Goal: Task Accomplishment & Management: Use online tool/utility

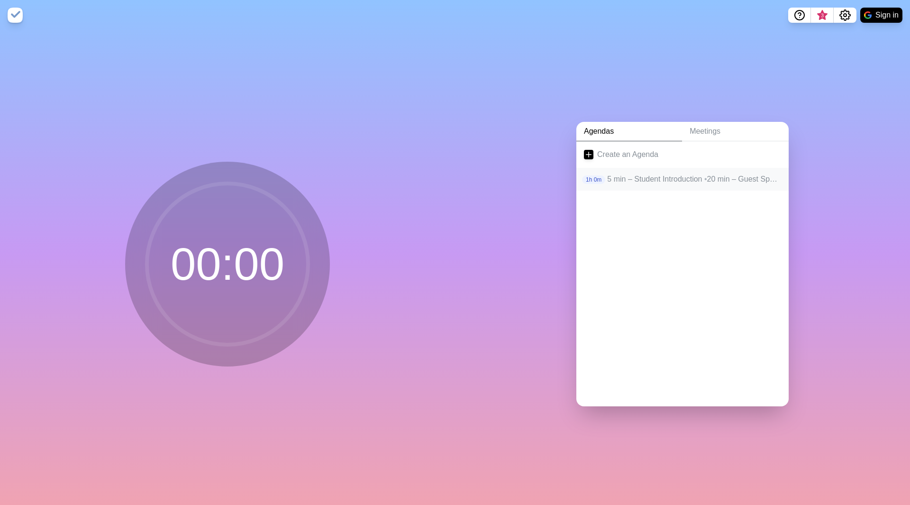
click at [595, 175] on p "1h 0m" at bounding box center [593, 179] width 23 height 9
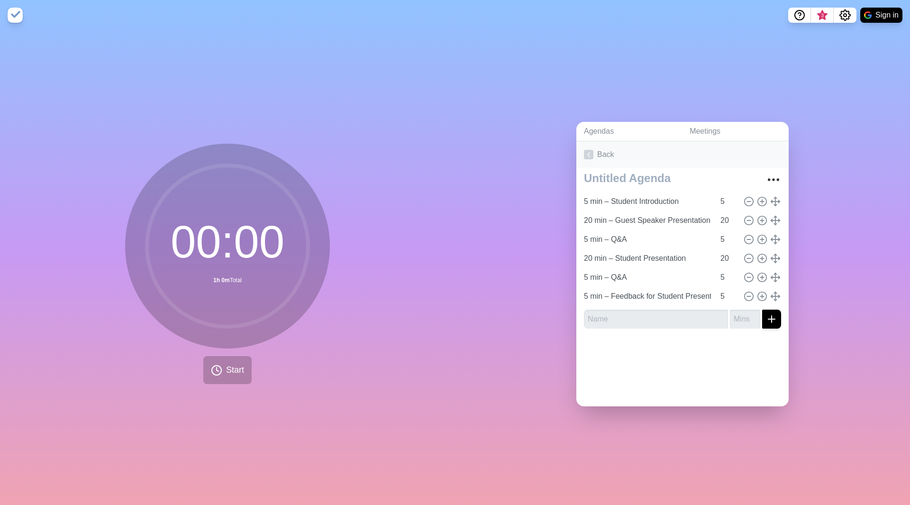
click at [584, 152] on icon at bounding box center [588, 154] width 9 height 9
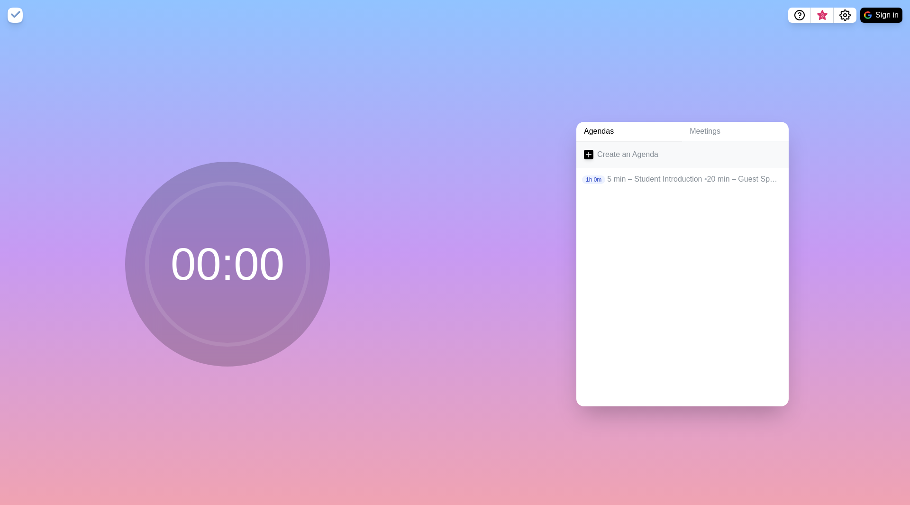
click at [589, 150] on icon at bounding box center [588, 154] width 9 height 9
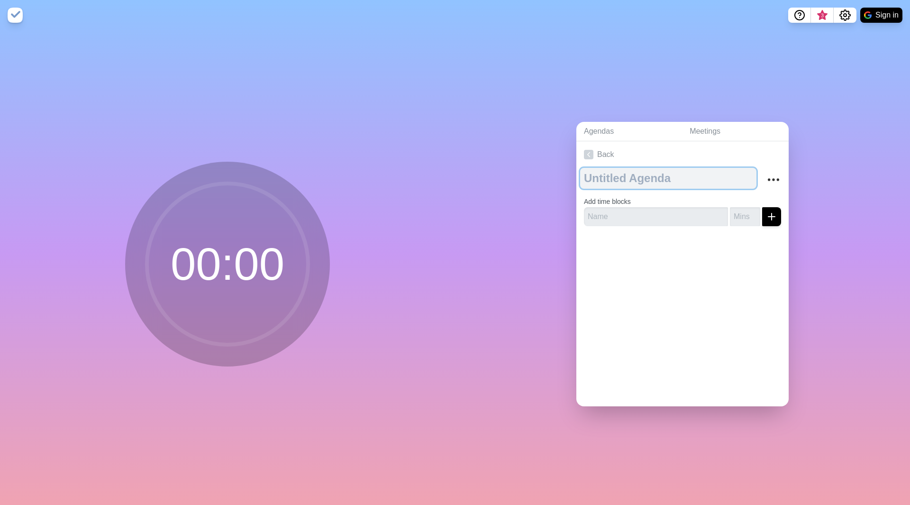
click at [602, 173] on textarea at bounding box center [668, 178] width 176 height 21
click at [598, 172] on textarea at bounding box center [668, 178] width 176 height 21
click at [612, 174] on textarea at bounding box center [668, 178] width 176 height 21
paste textarea "Final Share & Learn Session – Agenda"
type textarea "Final Share & Learn Session – Agenda"
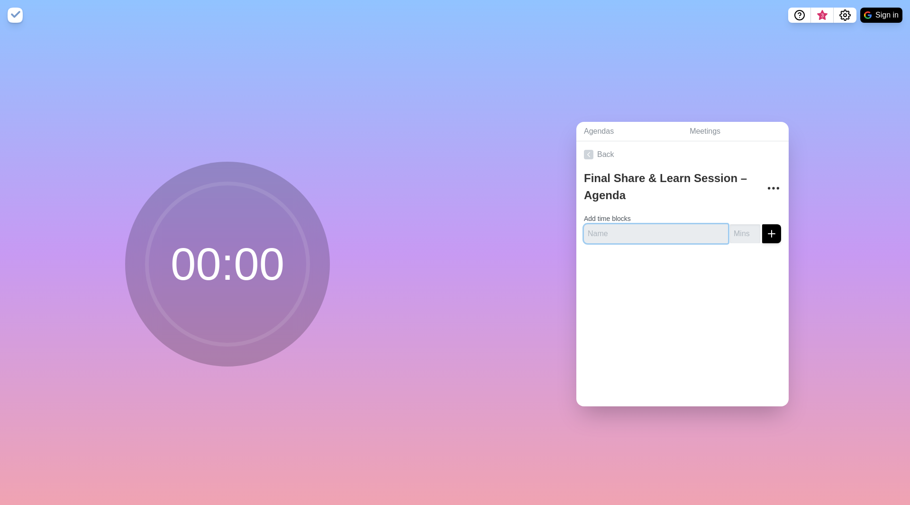
click at [591, 228] on input "text" at bounding box center [656, 233] width 144 height 19
click at [616, 224] on input "text" at bounding box center [656, 233] width 144 height 19
paste input "Quick intro from King Overview of the session goals and flow"
type input "Quick intro from King Overview of the session goals and flow"
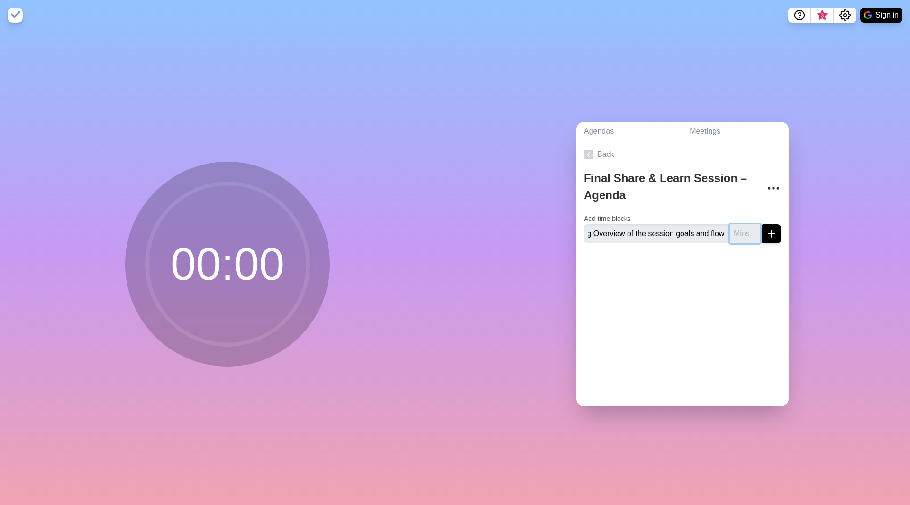
click at [730, 232] on input "number" at bounding box center [745, 233] width 30 height 19
type input "5"
click at [768, 234] on line "submit" at bounding box center [771, 234] width 7 height 0
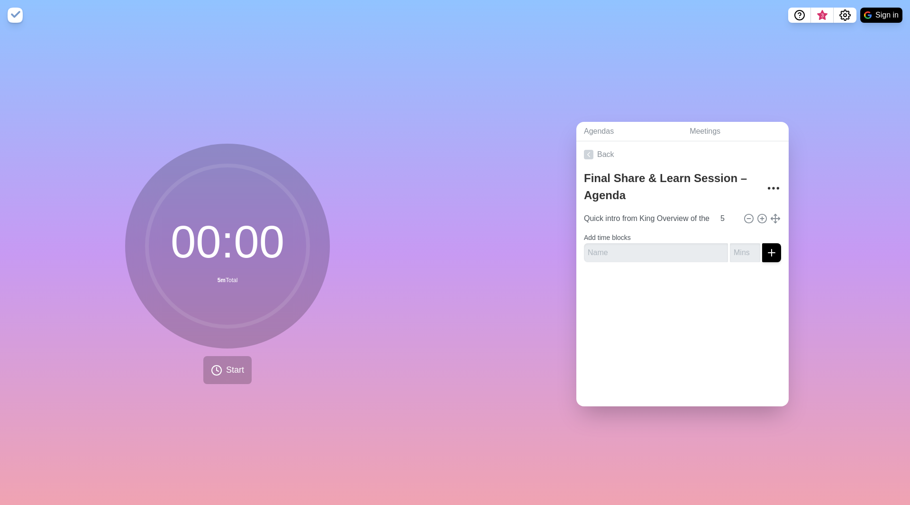
click at [653, 235] on form "Add time blocks" at bounding box center [682, 245] width 197 height 34
click at [642, 250] on input "text" at bounding box center [656, 252] width 144 height 19
paste input "Vancouver Reflections"
type input "Vancouver Reflections"
click at [732, 251] on input "number" at bounding box center [745, 252] width 30 height 19
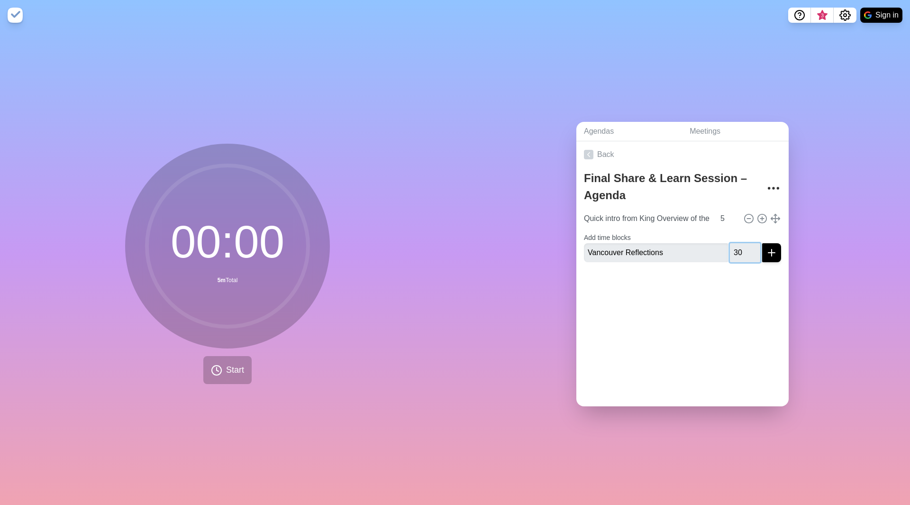
type input "30"
click at [768, 253] on line "submit" at bounding box center [771, 253] width 7 height 0
click at [621, 259] on input "text" at bounding box center [656, 260] width 144 height 19
paste input "Kamloops Reflections"
type input "Kamloops Reflections"
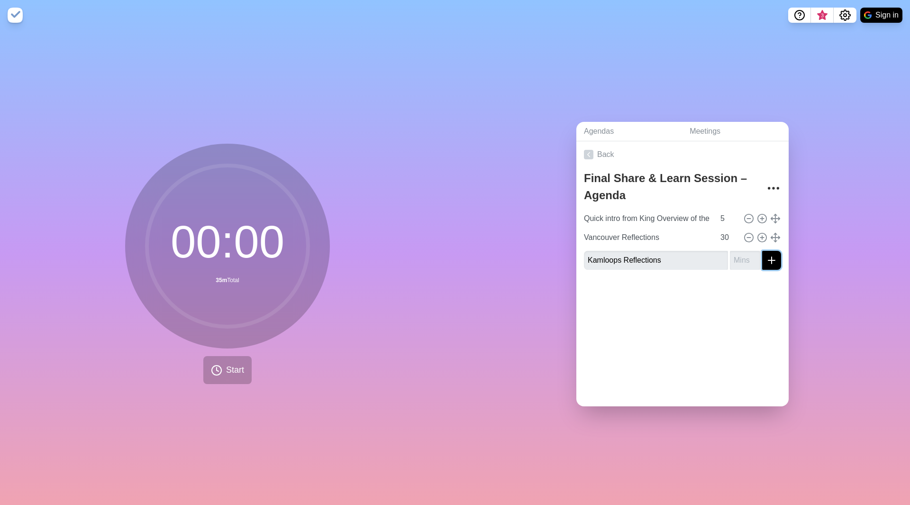
click at [772, 259] on line "submit" at bounding box center [772, 260] width 0 height 7
type input "30"
click at [768, 260] on line "submit" at bounding box center [771, 260] width 7 height 0
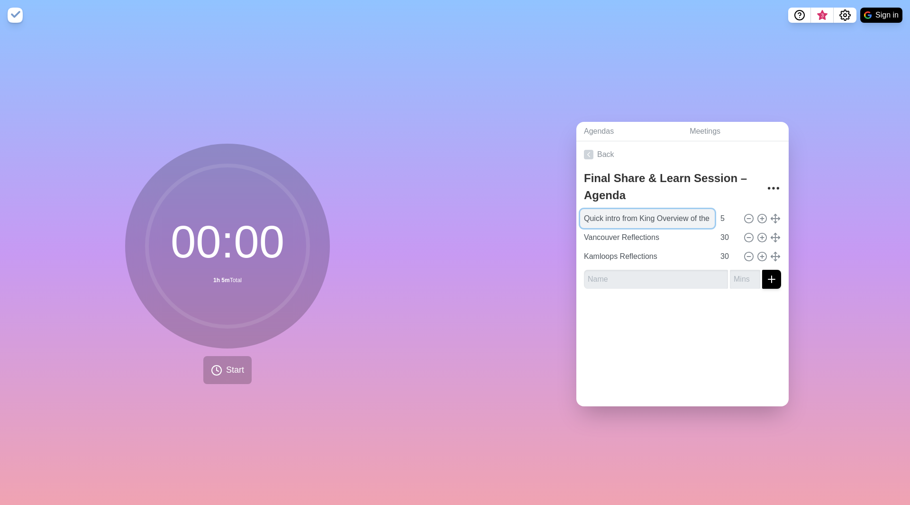
click at [658, 212] on input "Quick intro from King Overview of the session goals and flow" at bounding box center [647, 218] width 135 height 19
click at [689, 217] on input "Quick intro from King Overview of the session goals and flow" at bounding box center [647, 218] width 135 height 19
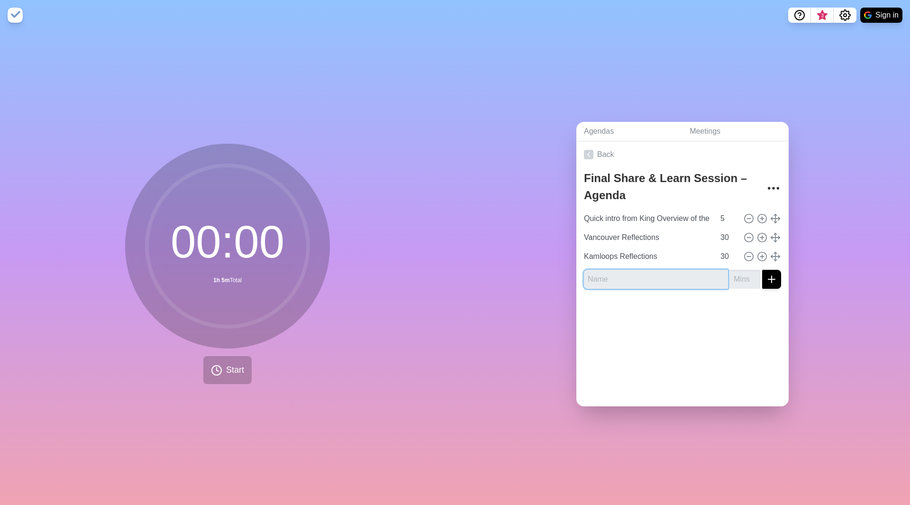
click at [603, 278] on input "text" at bounding box center [656, 279] width 144 height 19
click at [607, 277] on input "text" at bounding box center [656, 279] width 144 height 19
paste input "Final Shout-Outs & Closing Thoughts"
type input "Final Shout-Outs & Closing Thoughts"
click at [734, 279] on input "number" at bounding box center [745, 279] width 30 height 19
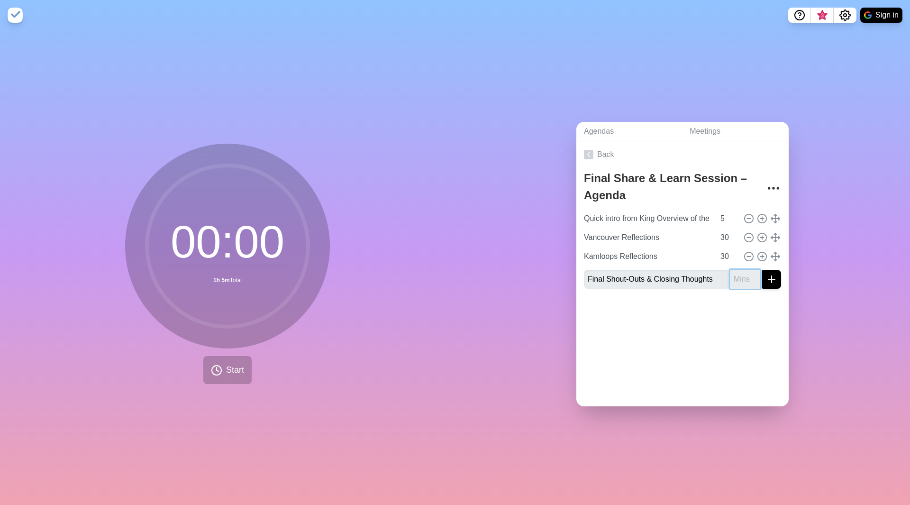
click at [730, 276] on input "number" at bounding box center [745, 279] width 30 height 19
type input "5"
click at [768, 277] on button "submit" at bounding box center [771, 279] width 19 height 19
click at [612, 307] on div "Final Share & Learn Session – Agenda Quick intro from King Overview of the sess…" at bounding box center [682, 241] width 212 height 147
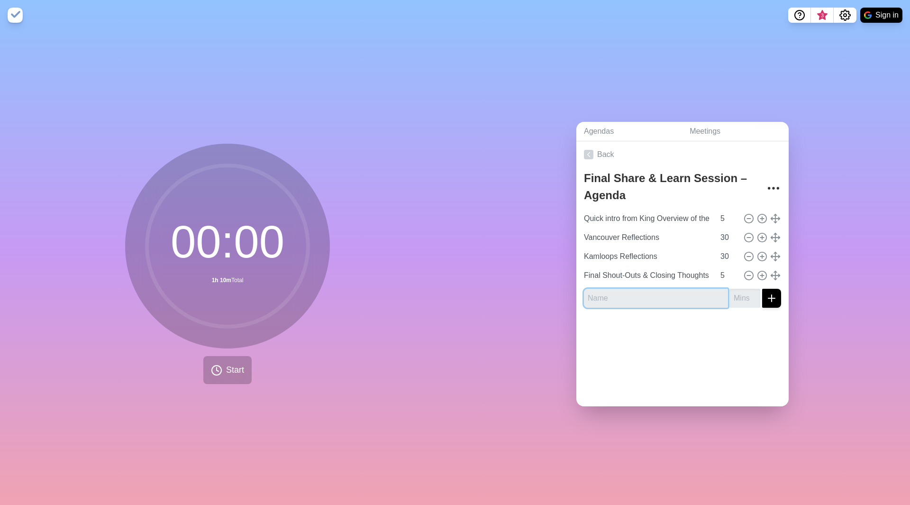
click at [609, 294] on input "text" at bounding box center [656, 298] width 144 height 19
paste input "Q&A + Wrap-Up"
type input "Q&A + Wrap-Up"
click at [766, 294] on icon "submit" at bounding box center [771, 298] width 11 height 11
type input "5"
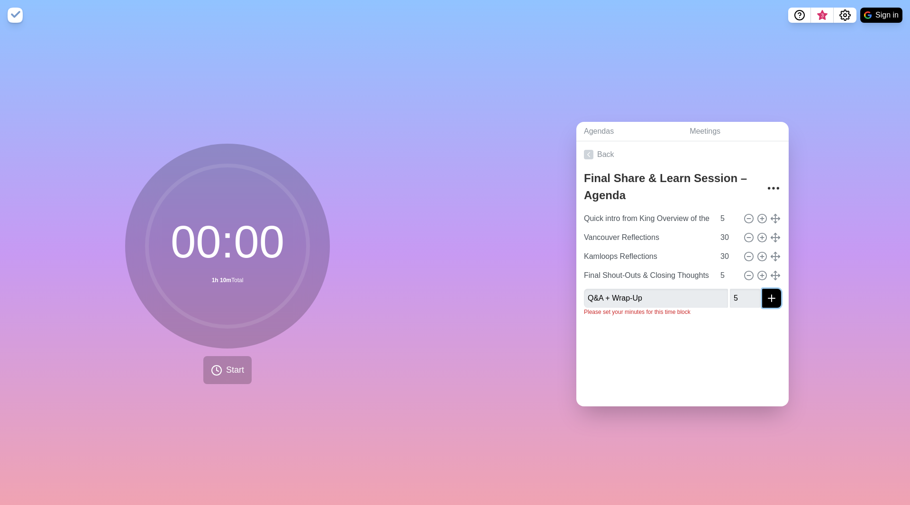
click at [766, 294] on button "submit" at bounding box center [771, 298] width 19 height 19
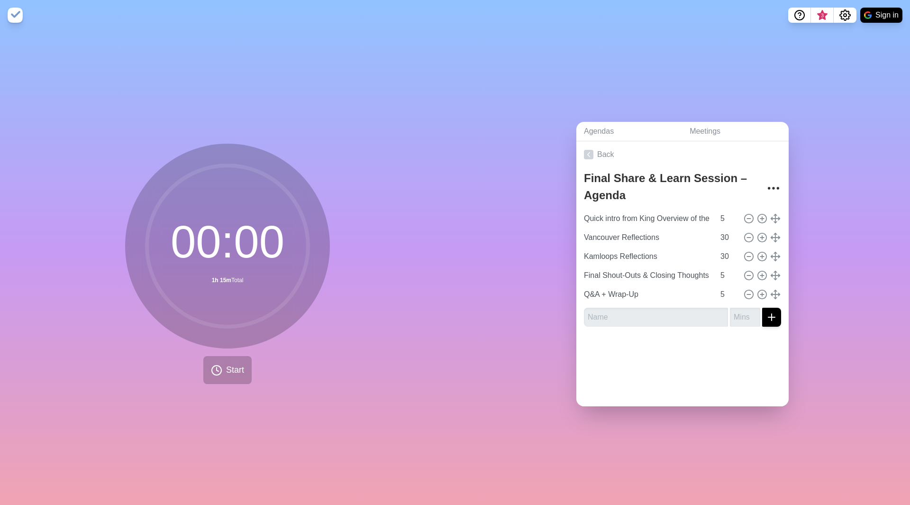
click at [834, 231] on div "Agendas Meetings Back Final Share & Learn Session – Agenda Quick intro from Kin…" at bounding box center [682, 267] width 455 height 475
click at [229, 359] on button "Start" at bounding box center [227, 370] width 48 height 28
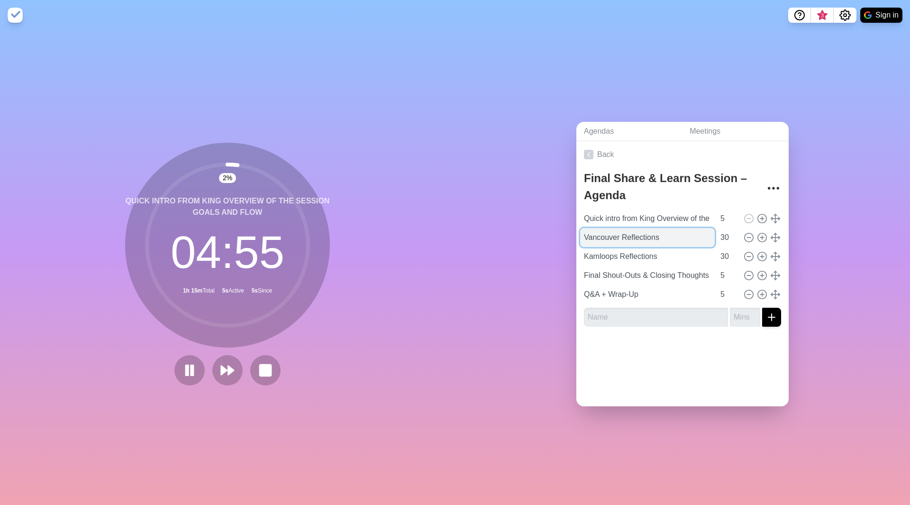
click at [628, 238] on input "Vancouver Reflections" at bounding box center [647, 237] width 135 height 19
click at [258, 358] on button at bounding box center [265, 370] width 32 height 32
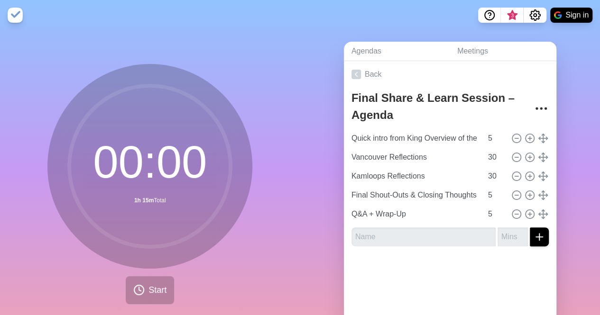
click at [574, 85] on div "Agendas Meetings Back Final Share & Learn Session – Agenda Quick intro from Kin…" at bounding box center [450, 187] width 300 height 315
